Goal: Information Seeking & Learning: Learn about a topic

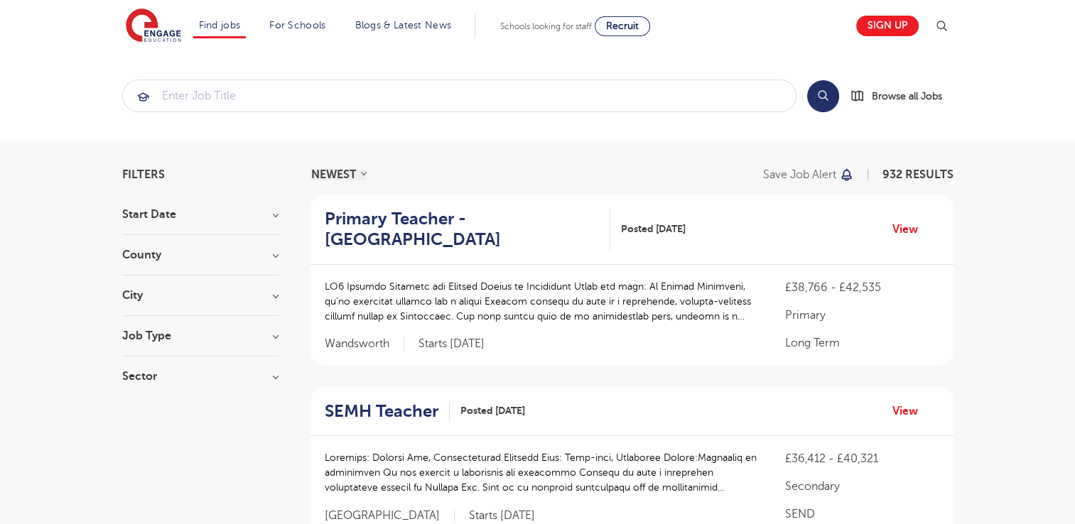
click at [180, 331] on h3 "Job Type" at bounding box center [200, 335] width 156 height 11
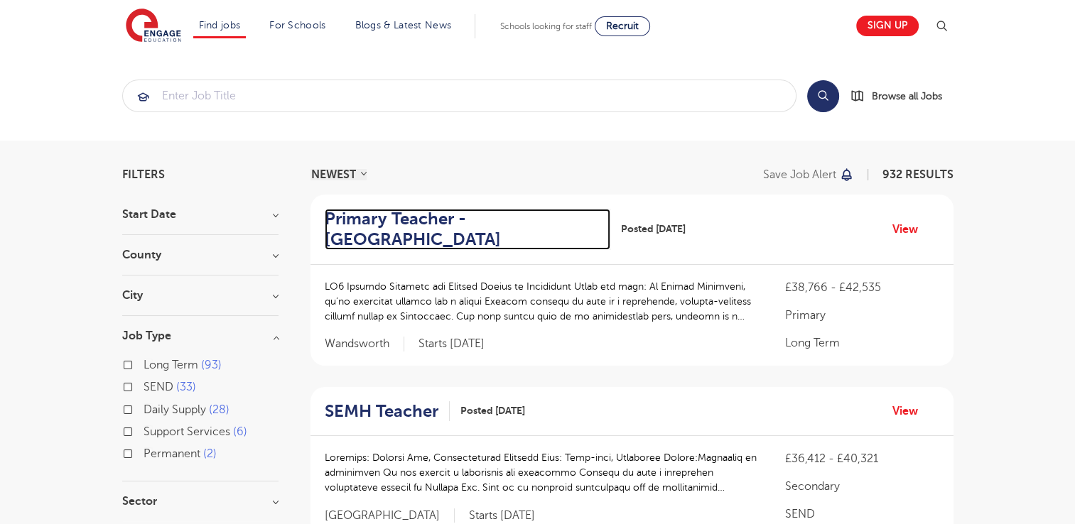
click at [402, 237] on h2 "Primary Teacher - [GEOGRAPHIC_DATA]" at bounding box center [462, 229] width 275 height 41
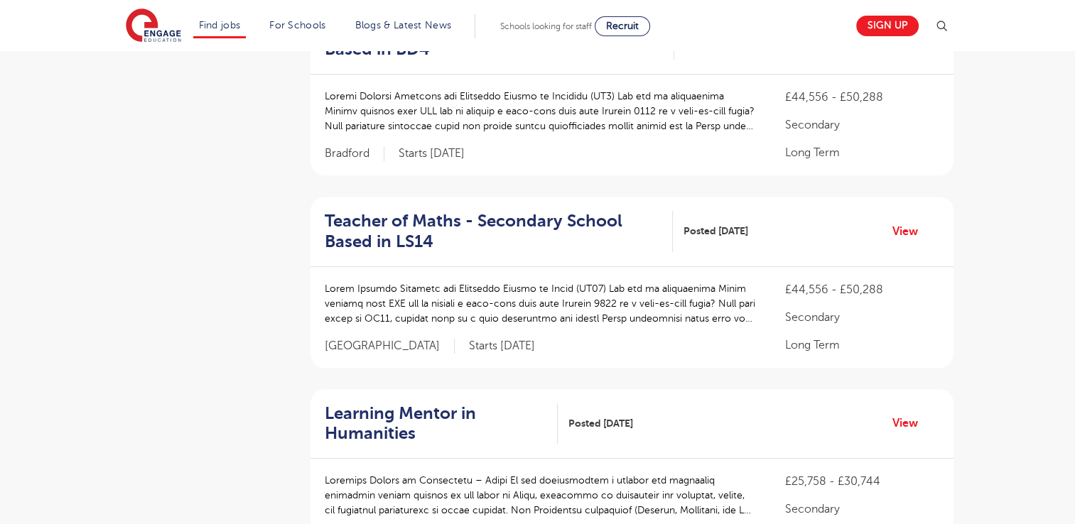
scroll to position [560, 0]
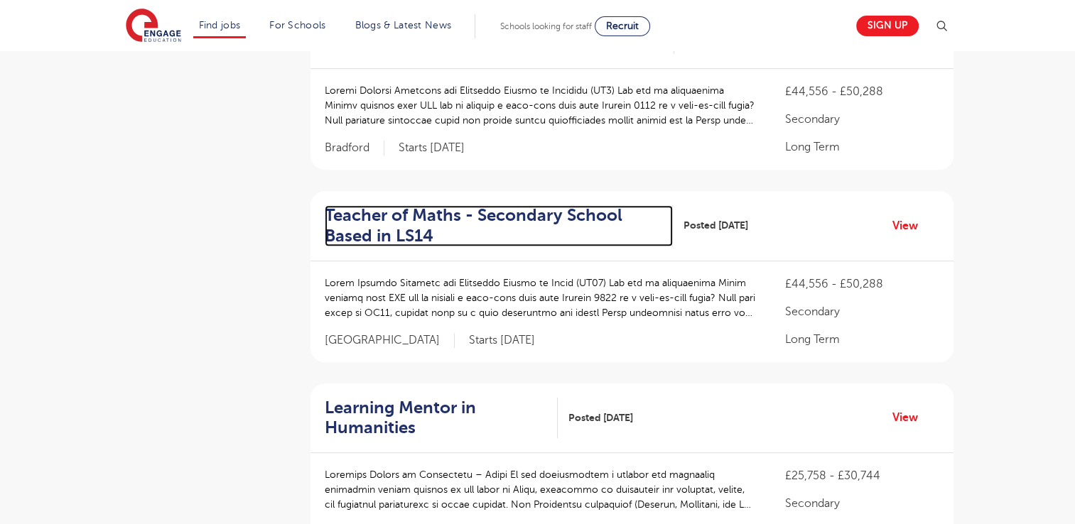
click at [413, 229] on h2 "Teacher of Maths - Secondary School Based in LS14" at bounding box center [493, 225] width 337 height 41
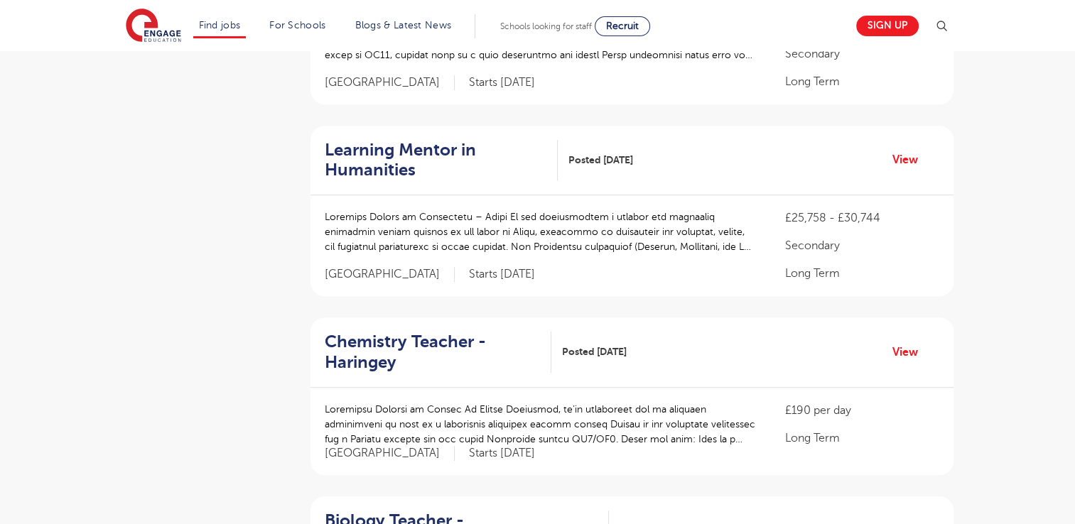
scroll to position [819, 0]
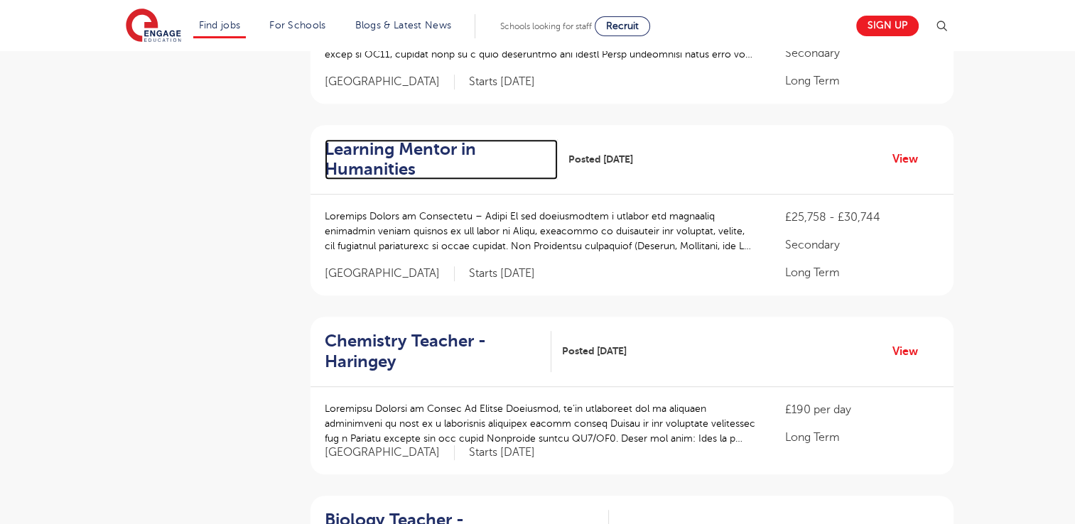
click at [379, 172] on h2 "Learning Mentor in Humanities" at bounding box center [436, 159] width 222 height 41
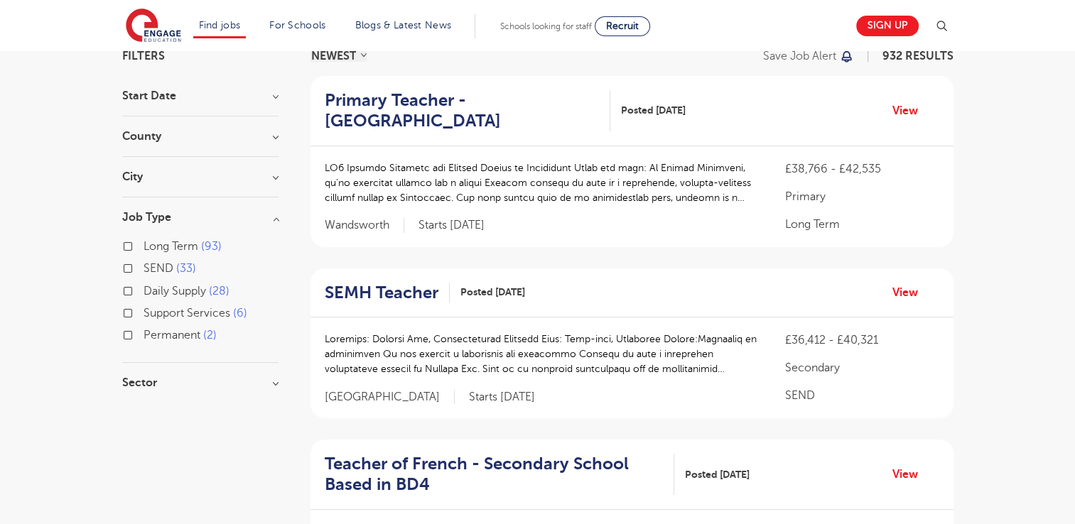
scroll to position [0, 0]
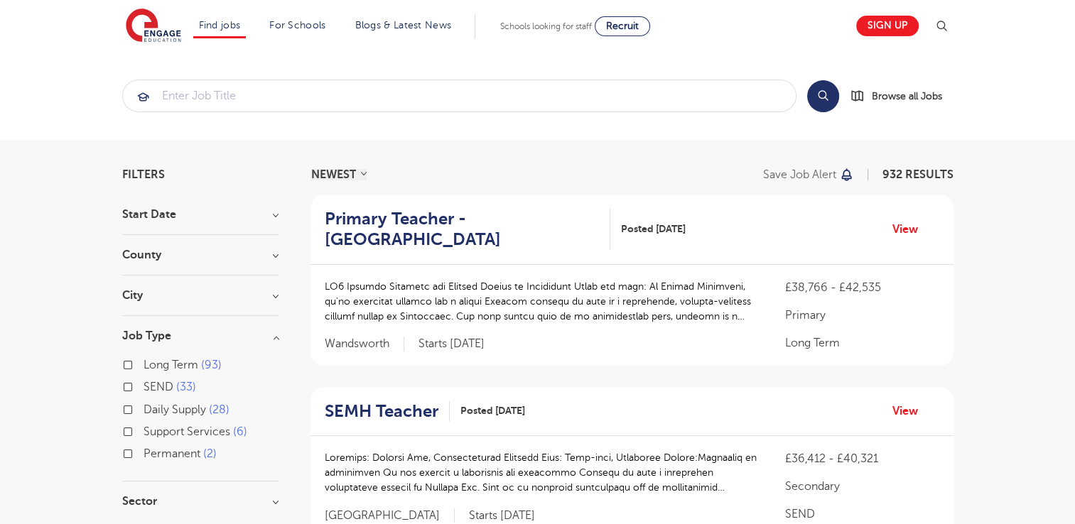
click at [132, 409] on div "Daily Supply 28" at bounding box center [200, 412] width 156 height 22
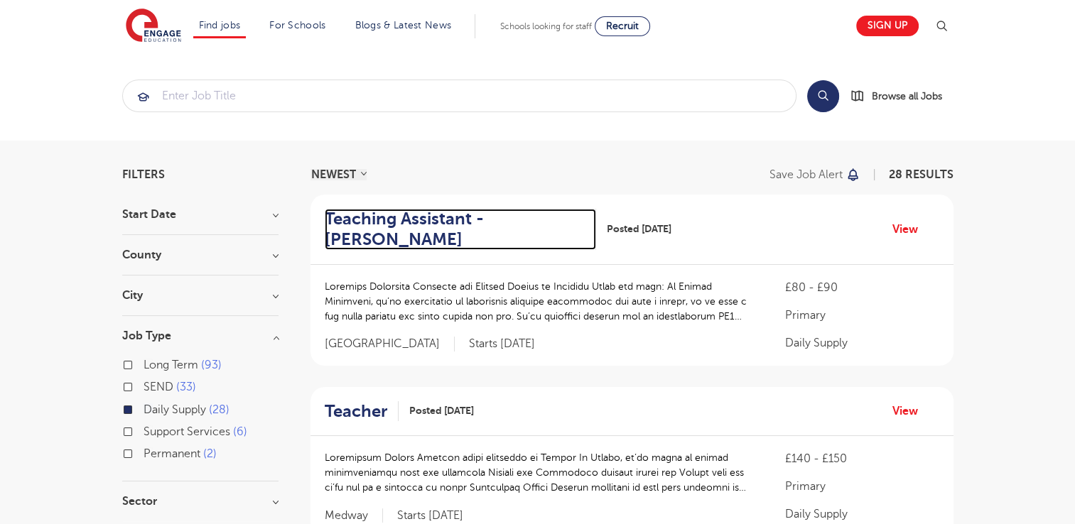
click at [384, 235] on h2 "Teaching Assistant - Hastings" at bounding box center [455, 229] width 260 height 41
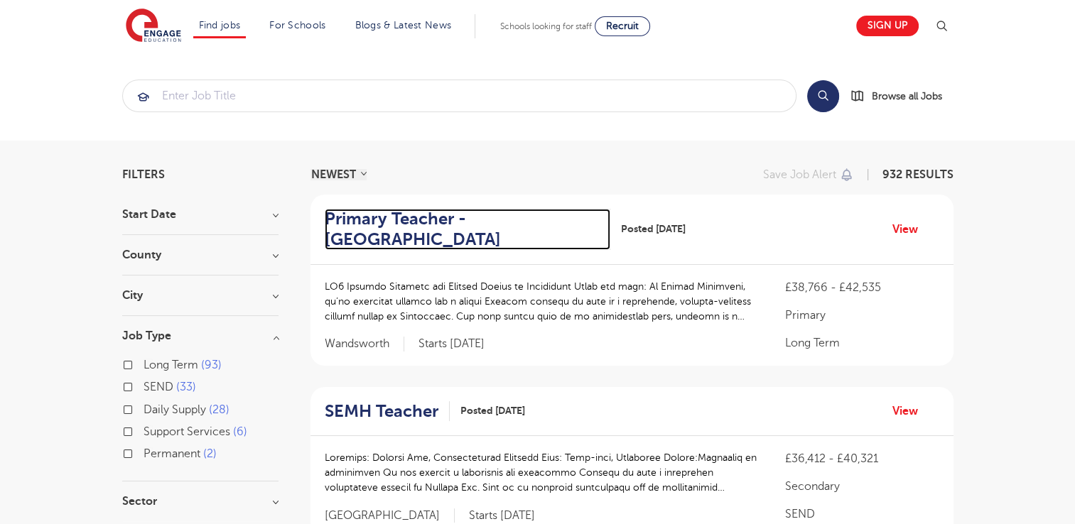
click at [372, 217] on h2 "Primary Teacher - Wandsworth" at bounding box center [462, 229] width 275 height 41
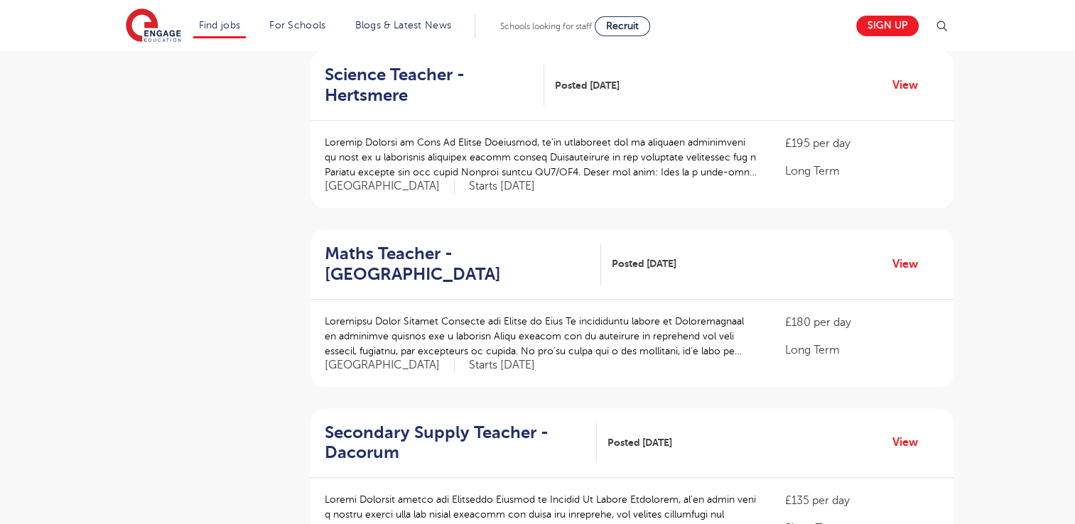
scroll to position [1438, 0]
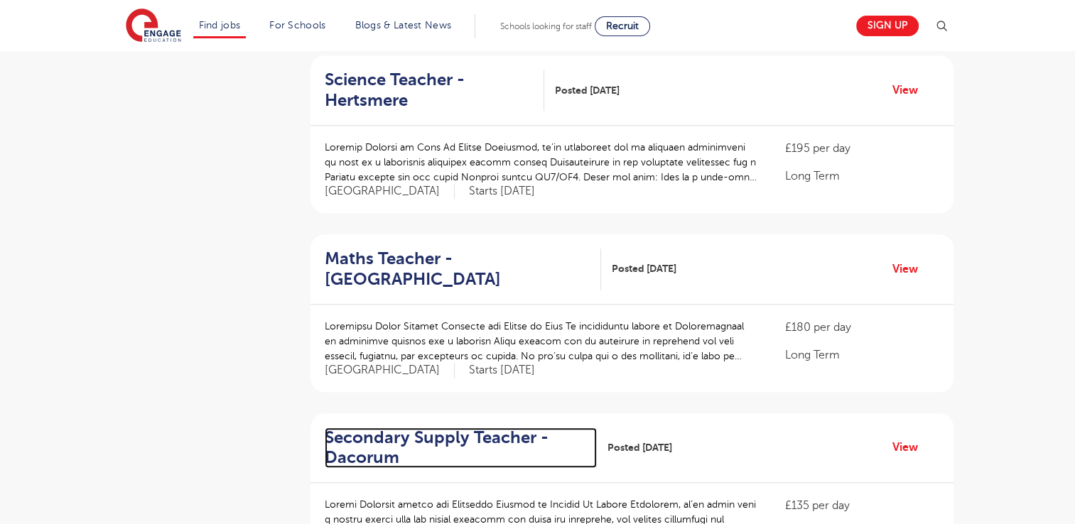
click at [409, 436] on h2 "Secondary Supply Teacher - Dacorum" at bounding box center [456, 448] width 262 height 41
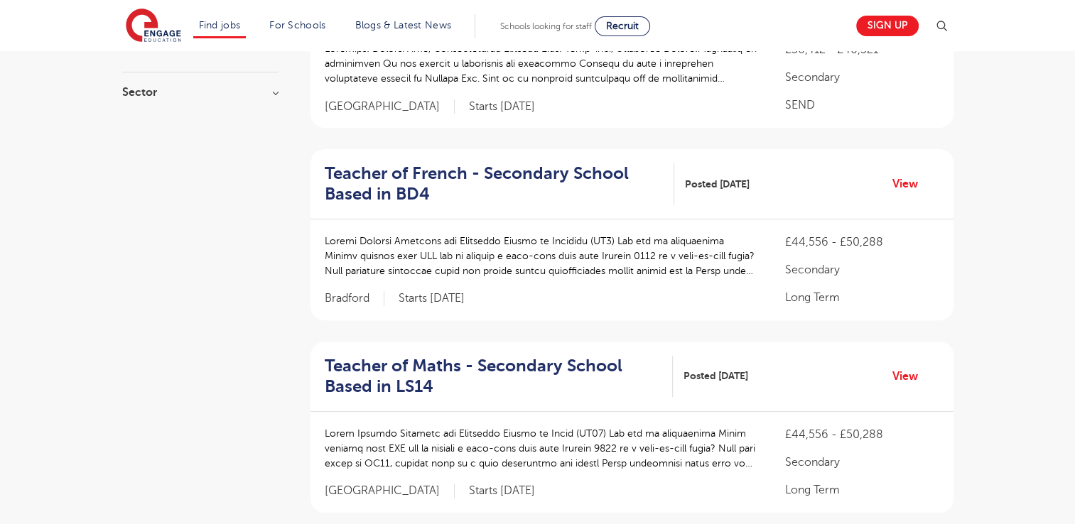
scroll to position [0, 0]
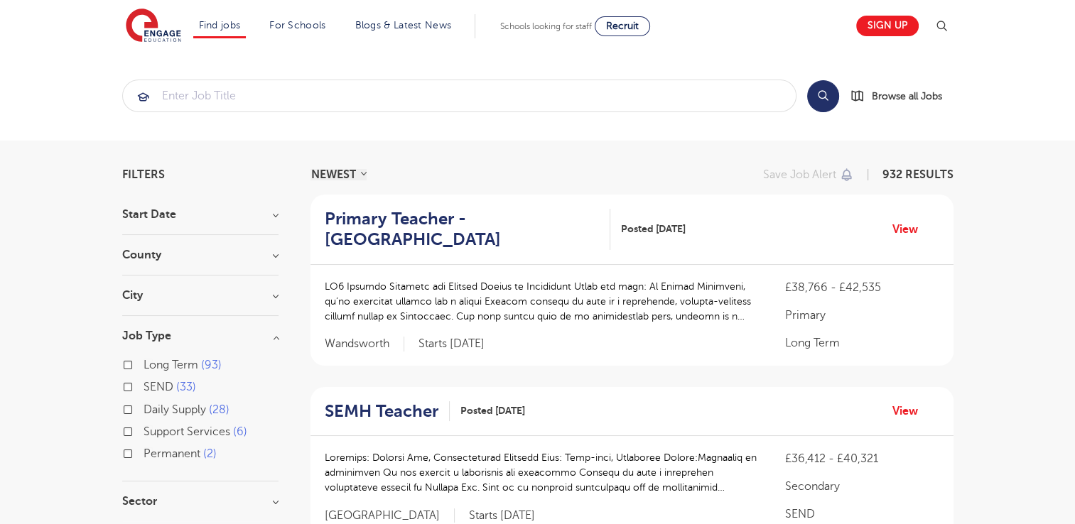
click at [144, 453] on label "Permanent 2" at bounding box center [180, 454] width 73 height 18
click at [144, 453] on input "Permanent 2" at bounding box center [148, 452] width 9 height 9
checkbox input "true"
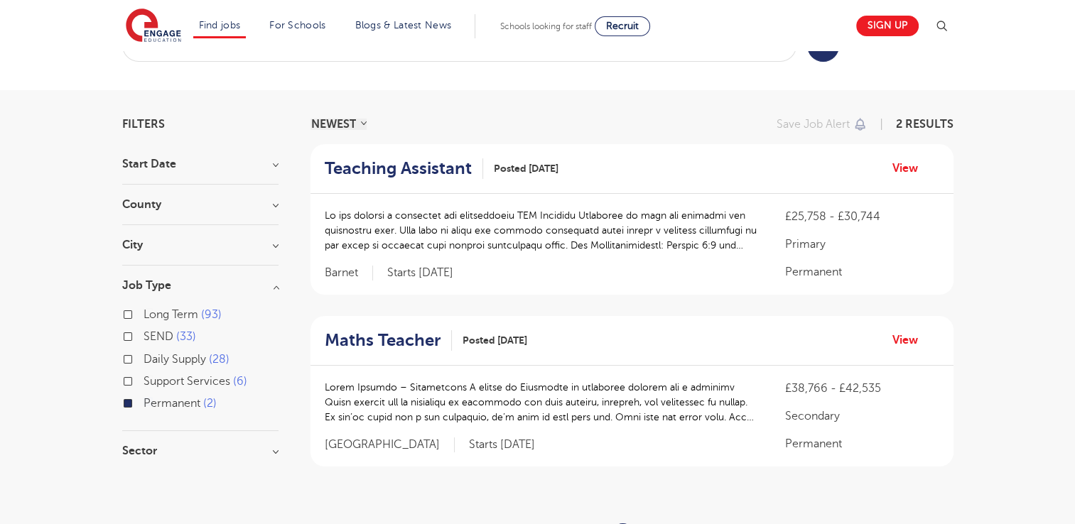
scroll to position [41, 0]
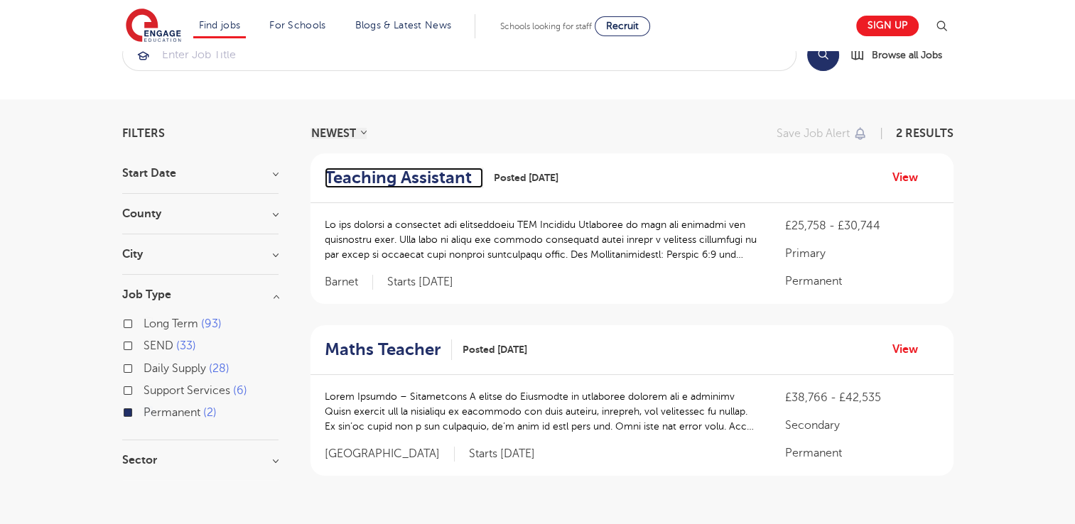
click at [446, 178] on h2 "Teaching Assistant" at bounding box center [398, 178] width 147 height 21
click at [144, 414] on label "Permanent 2" at bounding box center [180, 413] width 73 height 18
click at [144, 414] on input "Permanent 2" at bounding box center [148, 410] width 9 height 9
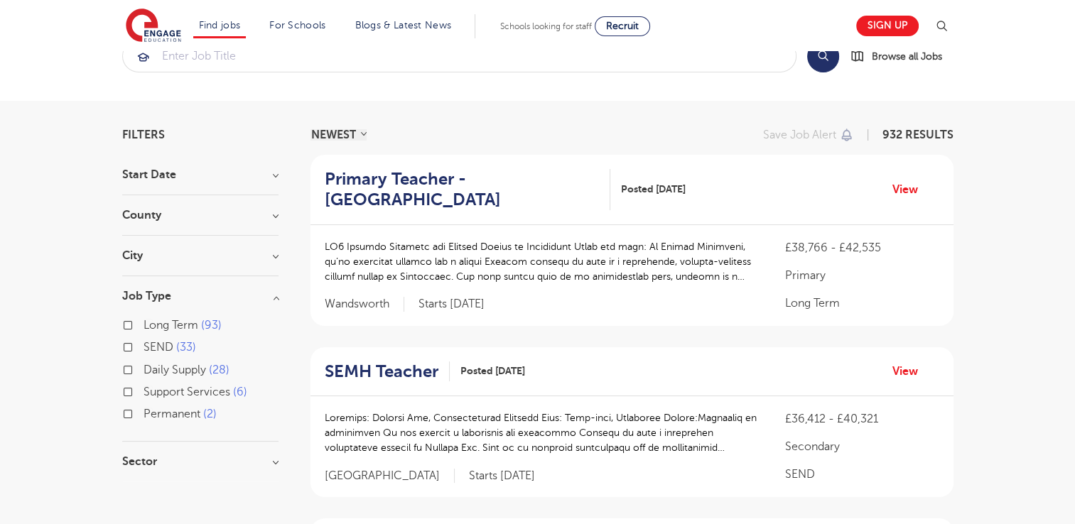
scroll to position [31, 0]
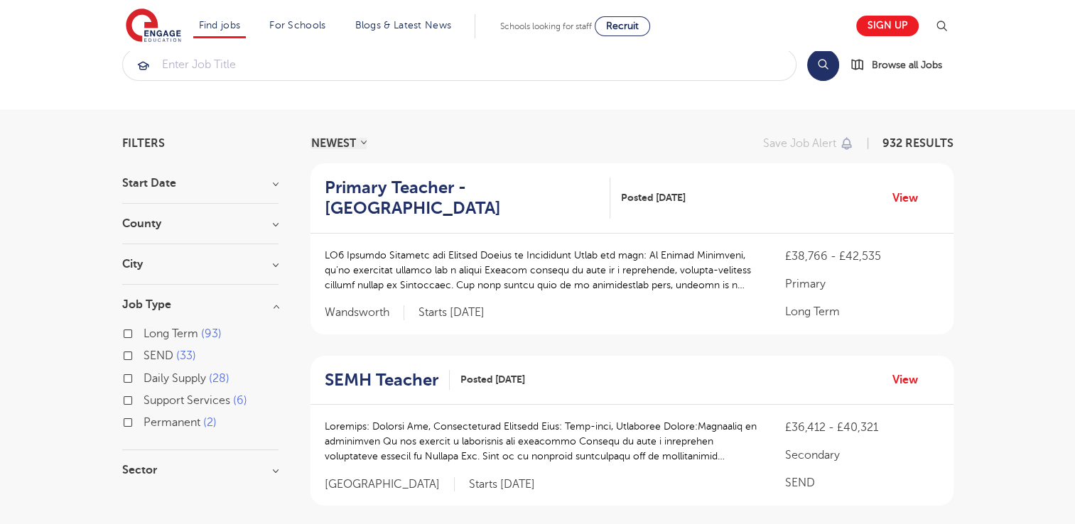
click at [206, 272] on div "City Hounslow 65 Leeds 42 Bromley 36 Ealing 35 Wandsworth 33 Show more" at bounding box center [200, 272] width 156 height 26
click at [276, 261] on h3 "City" at bounding box center [200, 264] width 156 height 11
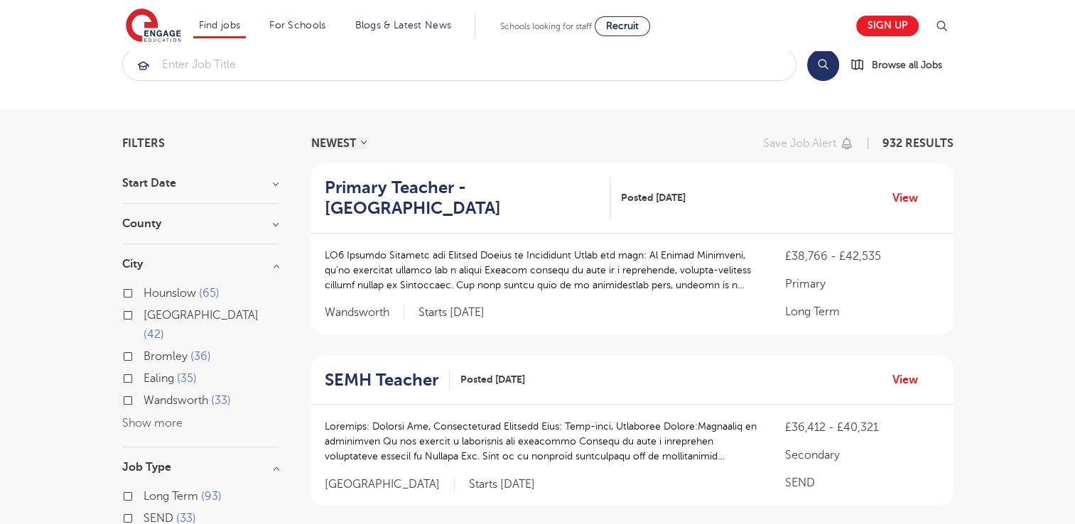
click at [161, 417] on button "Show more" at bounding box center [152, 423] width 60 height 13
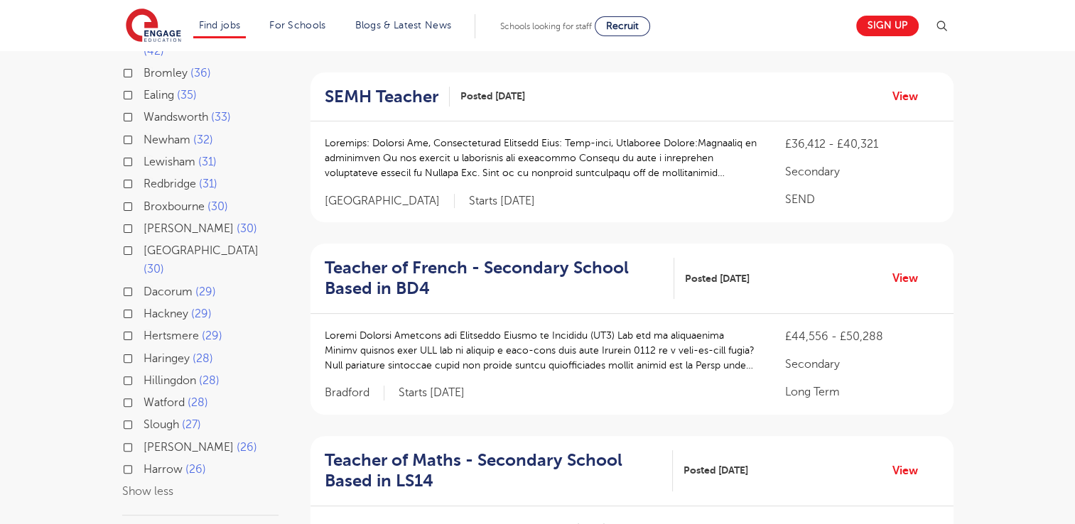
scroll to position [318, 0]
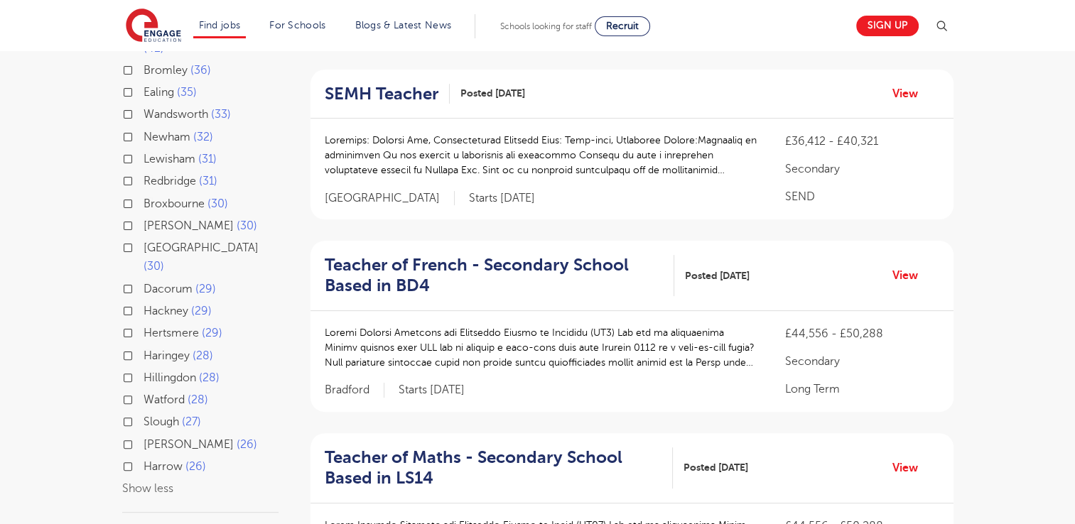
click at [161, 394] on span "Watford" at bounding box center [164, 400] width 41 height 13
click at [153, 394] on input "Watford 28" at bounding box center [148, 398] width 9 height 9
checkbox input "true"
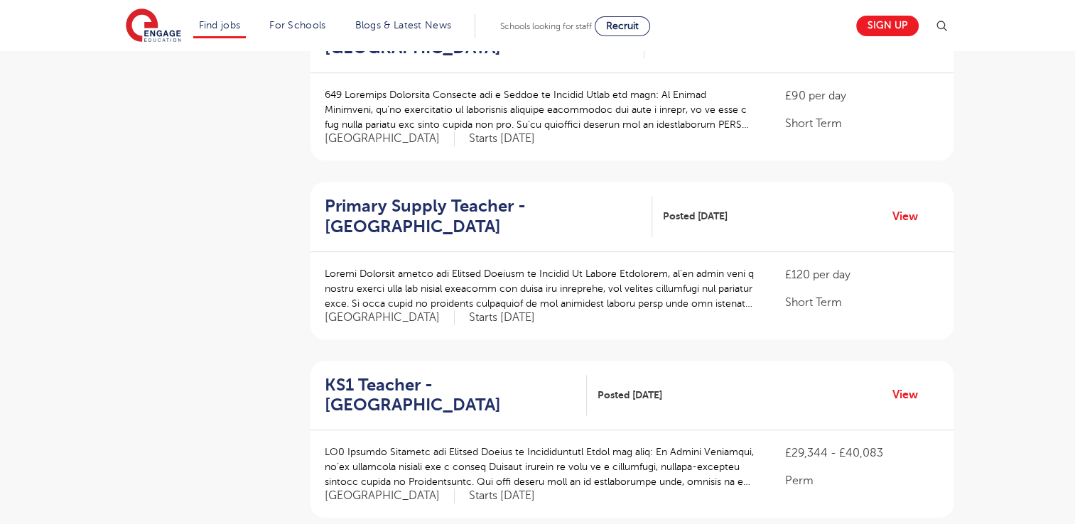
scroll to position [912, 0]
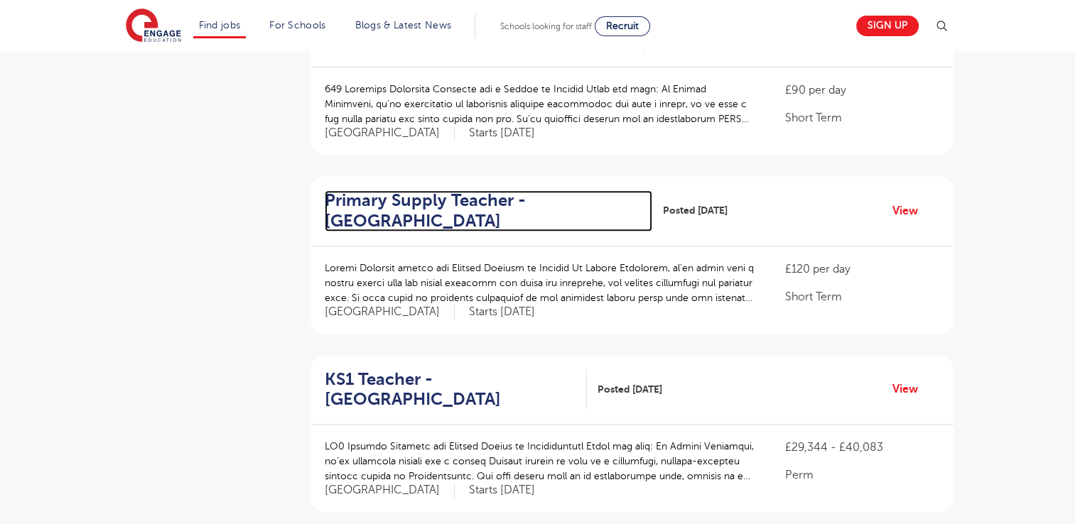
click at [435, 190] on h2 "Primary Supply Teacher - Watford" at bounding box center [483, 210] width 316 height 41
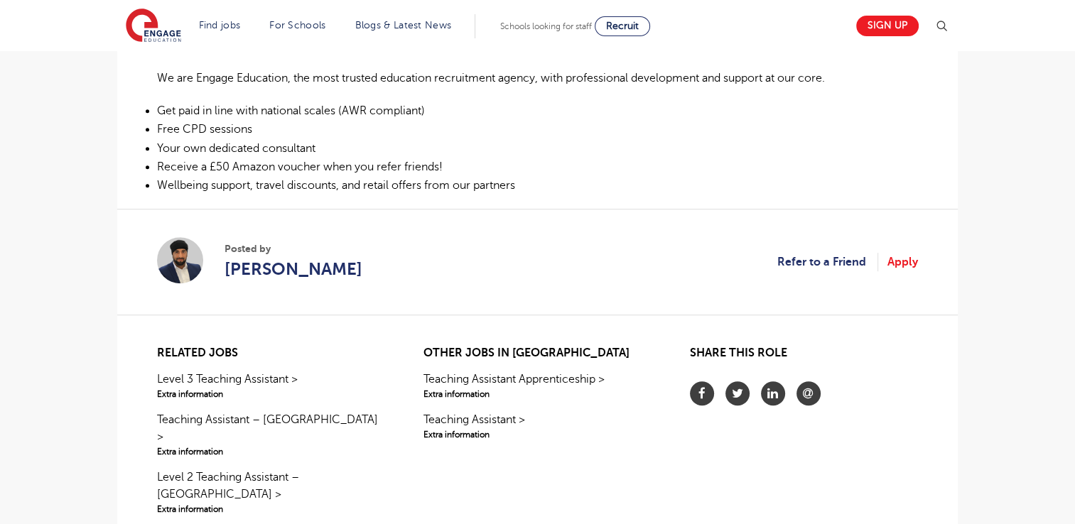
scroll to position [790, 0]
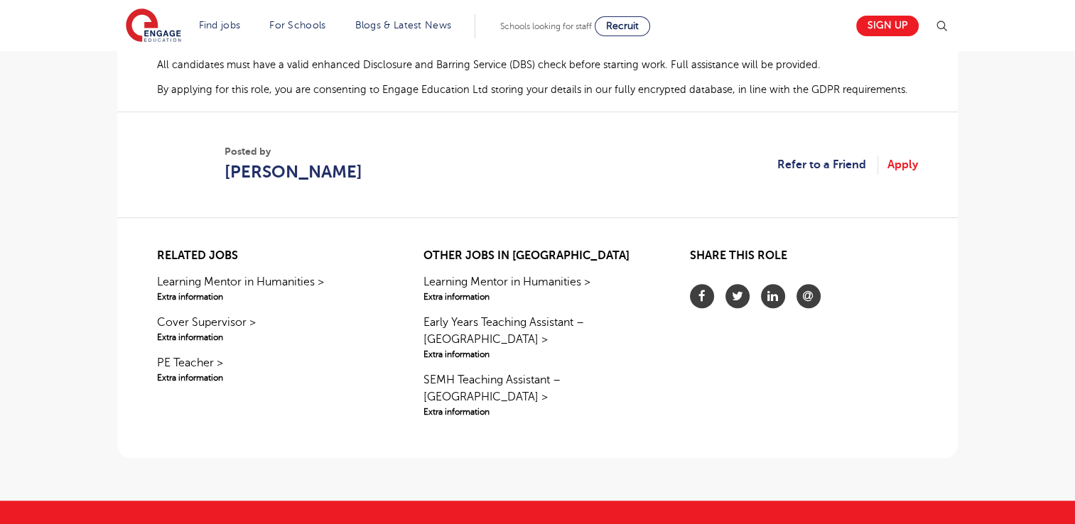
scroll to position [979, 0]
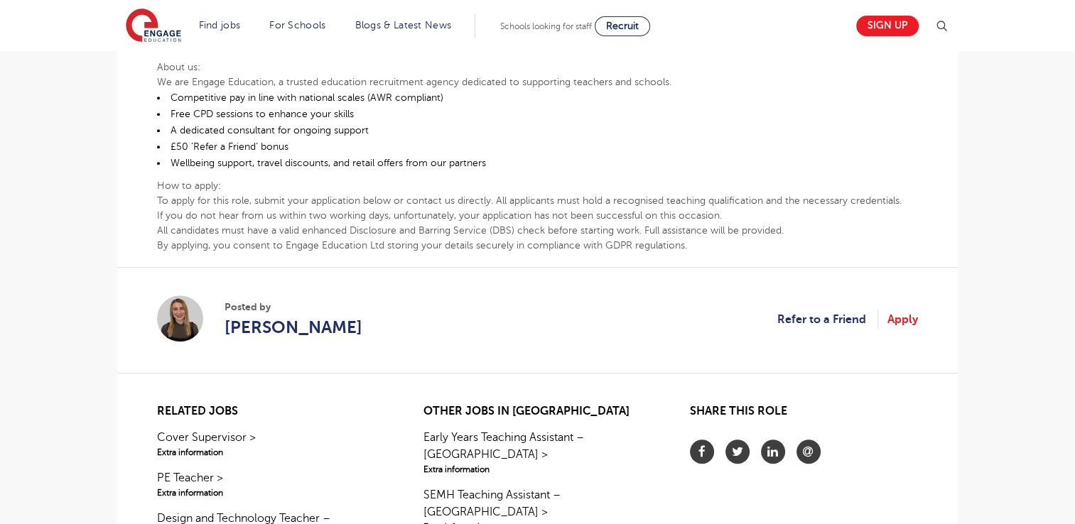
scroll to position [732, 0]
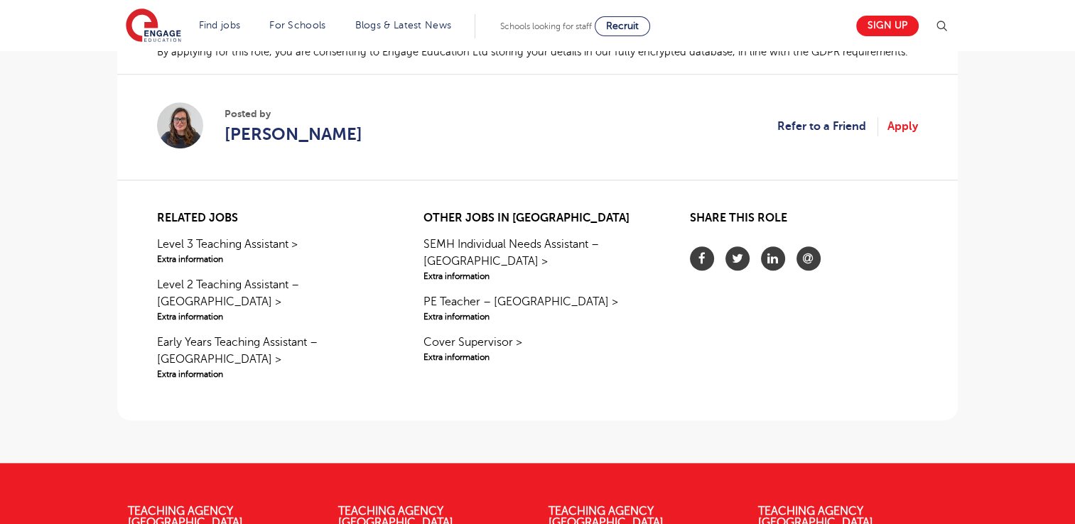
scroll to position [1261, 0]
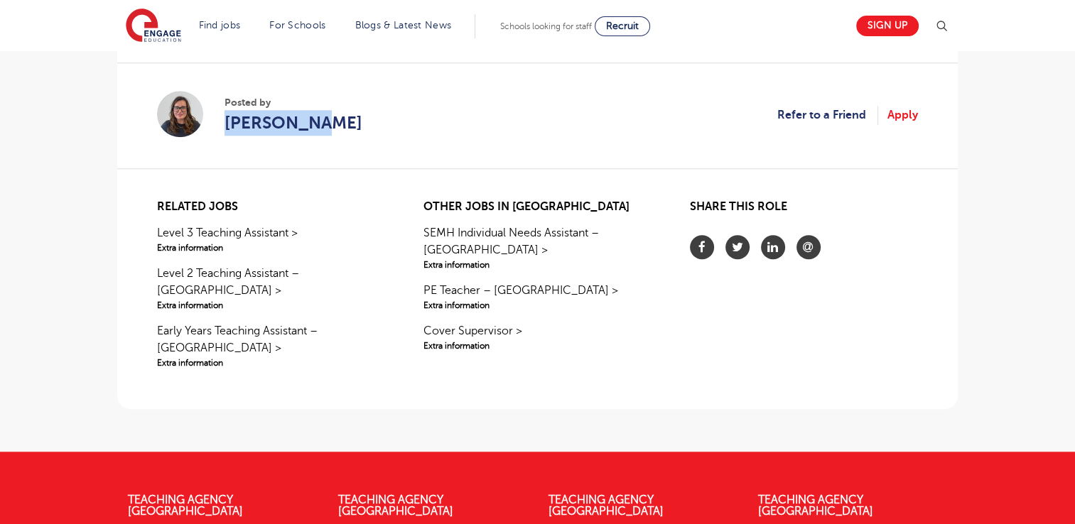
click at [424, 152] on section "Posted by [PERSON_NAME] Refer to a Friend Apply" at bounding box center [537, 116] width 761 height 106
click at [276, 157] on section "Posted by [PERSON_NAME] Refer to a Friend Apply" at bounding box center [537, 116] width 761 height 106
click at [276, 134] on span "[PERSON_NAME]" at bounding box center [294, 123] width 138 height 26
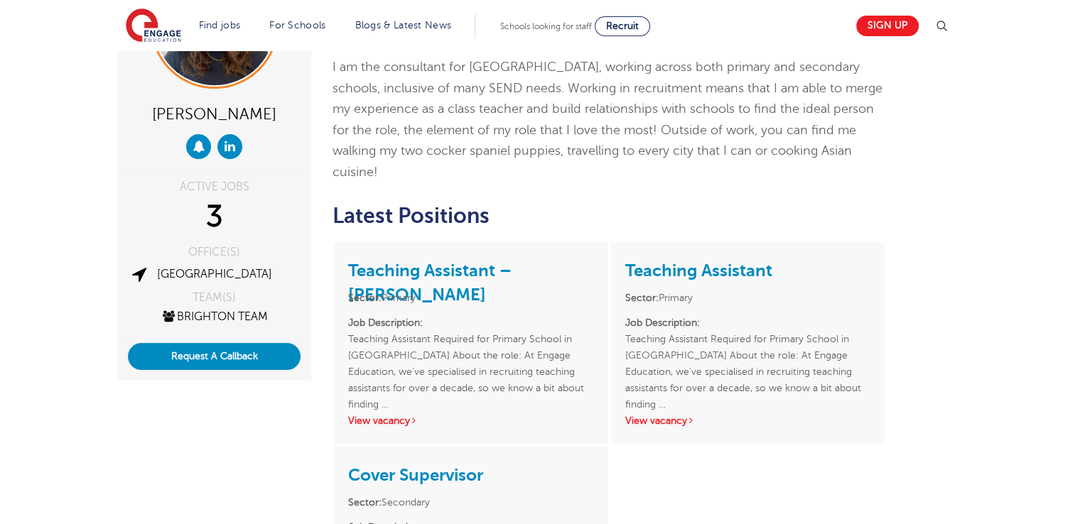
scroll to position [133, 0]
click at [583, 206] on h2 "Latest Positions" at bounding box center [610, 215] width 554 height 24
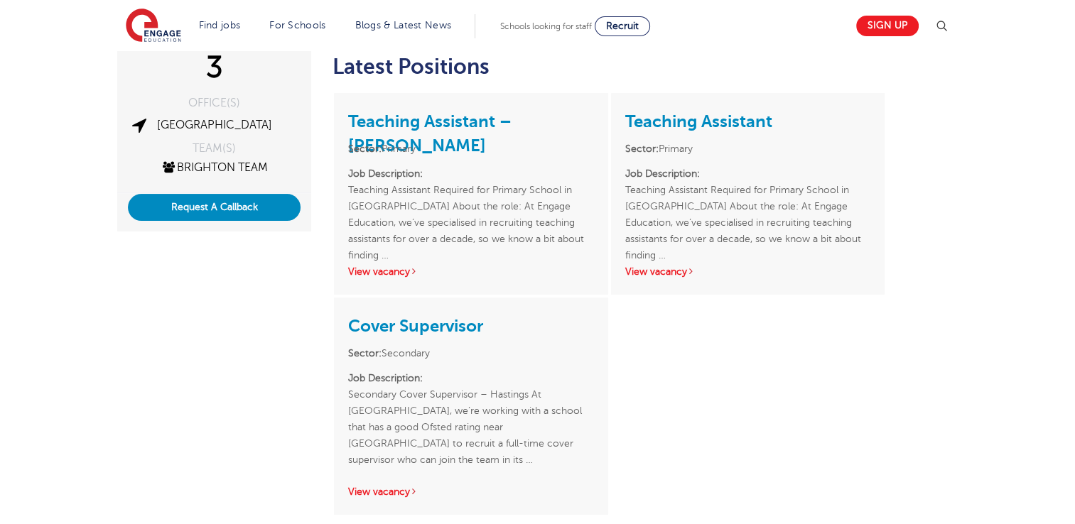
scroll to position [284, 0]
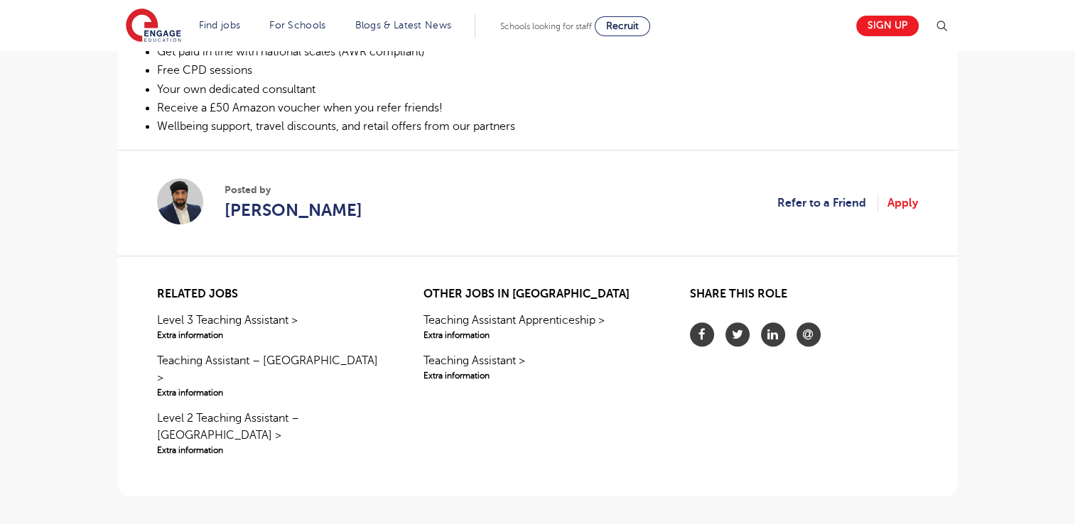
scroll to position [844, 0]
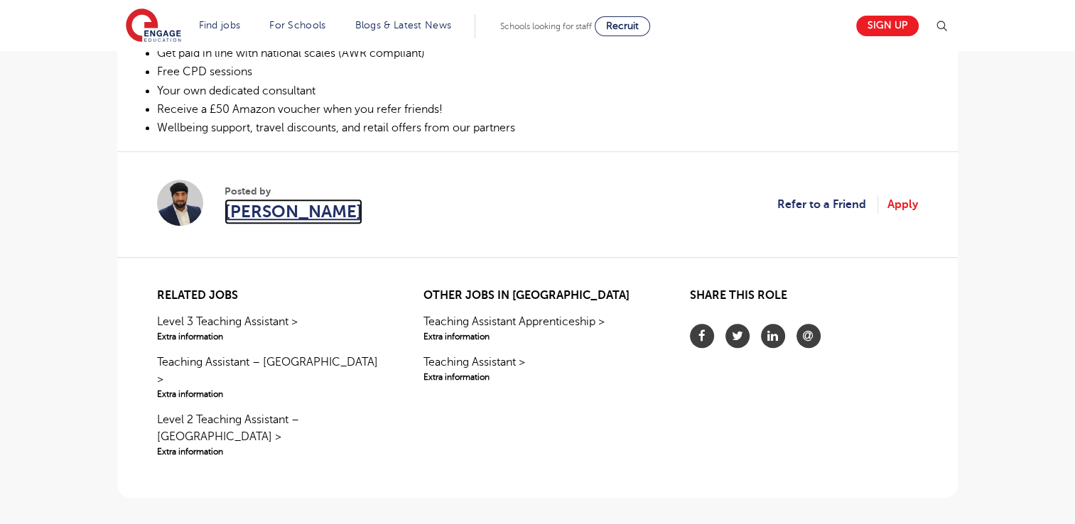
click at [273, 210] on span "Jaideep Singh" at bounding box center [294, 212] width 138 height 26
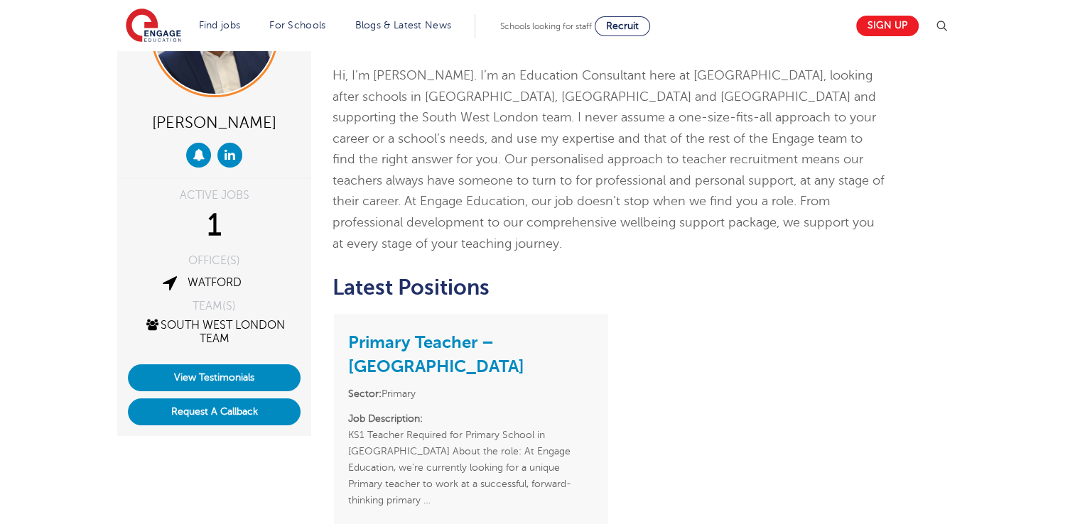
scroll to position [128, 0]
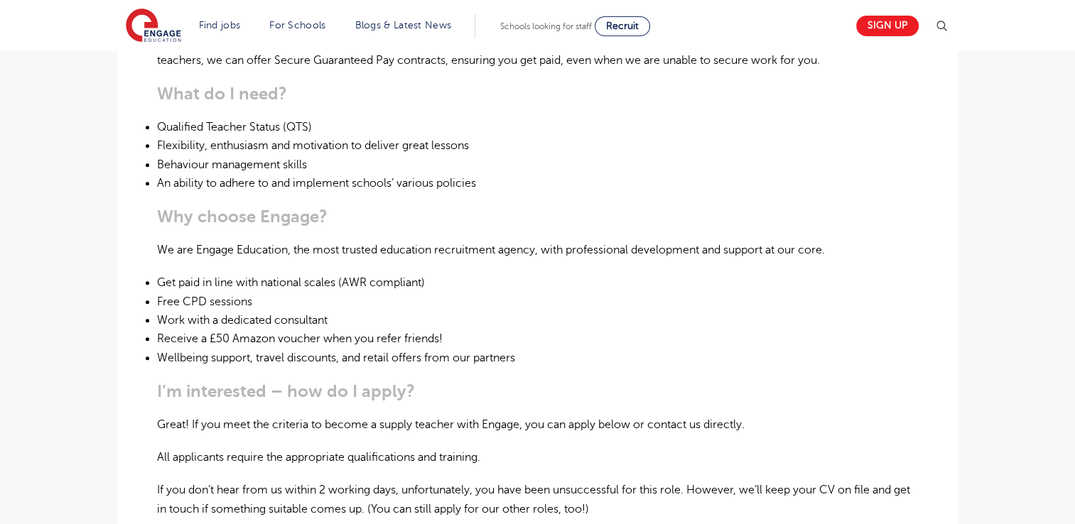
scroll to position [574, 0]
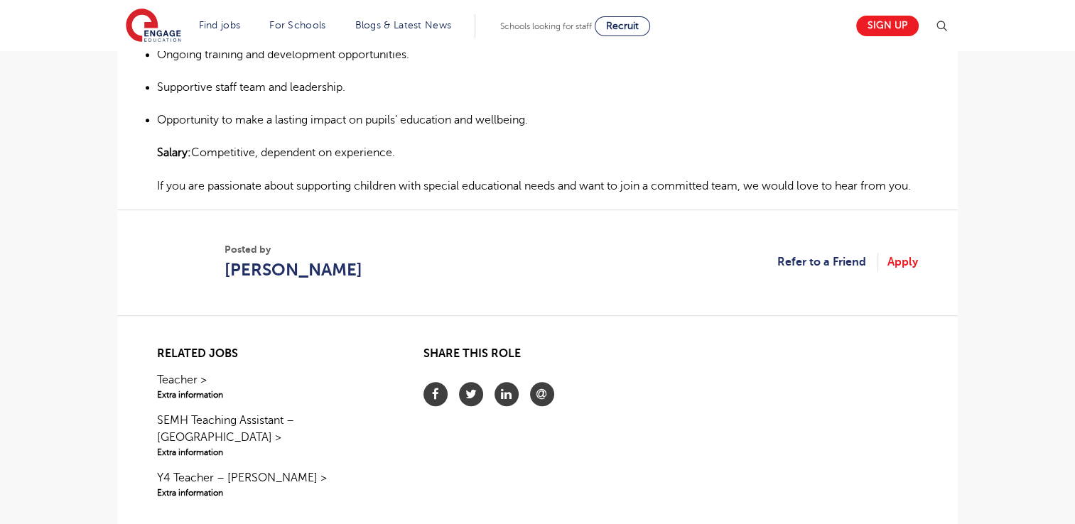
scroll to position [978, 0]
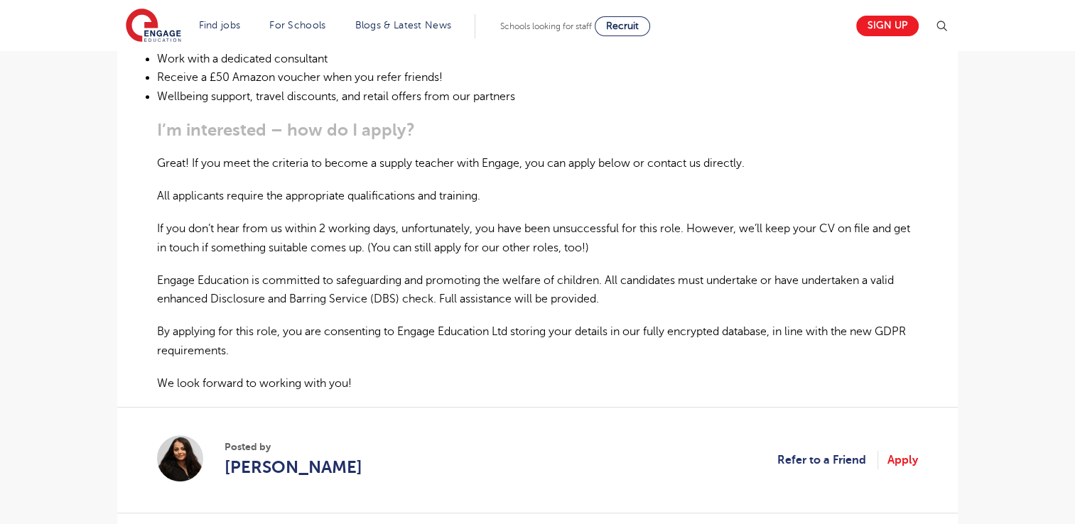
scroll to position [873, 0]
